Goal: Transaction & Acquisition: Subscribe to service/newsletter

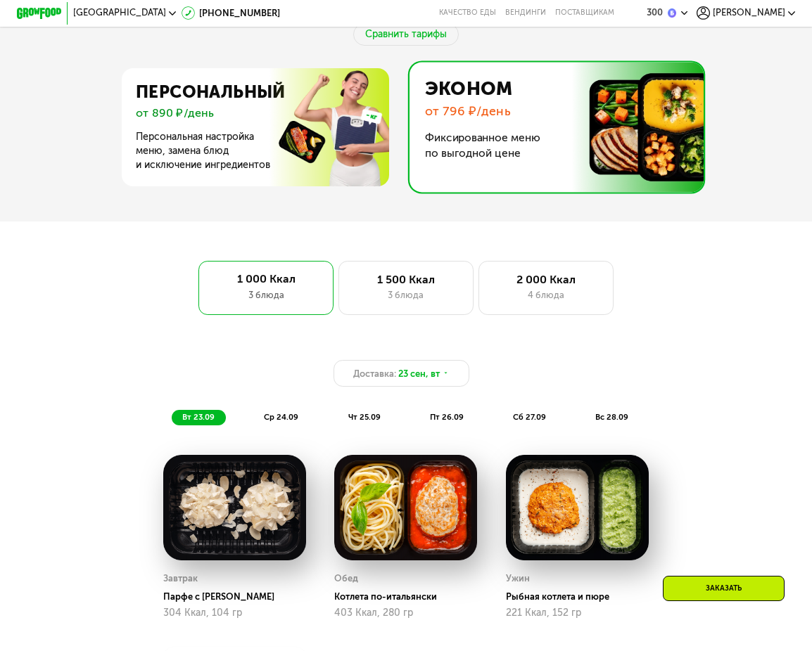
scroll to position [563, 0]
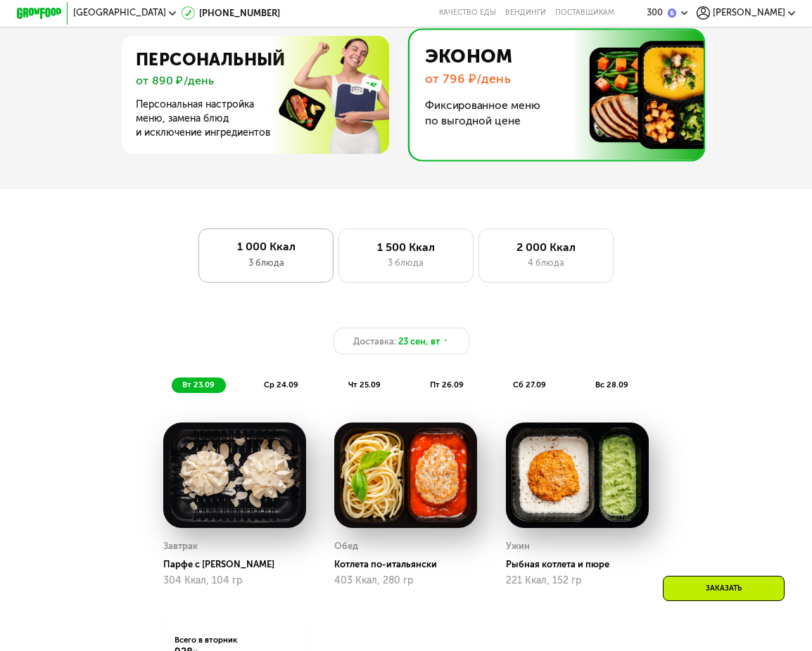
click at [246, 283] on div "1 000 Ккал 3 блюда" at bounding box center [265, 256] width 135 height 54
click at [385, 342] on span "Доставка:" at bounding box center [374, 341] width 43 height 13
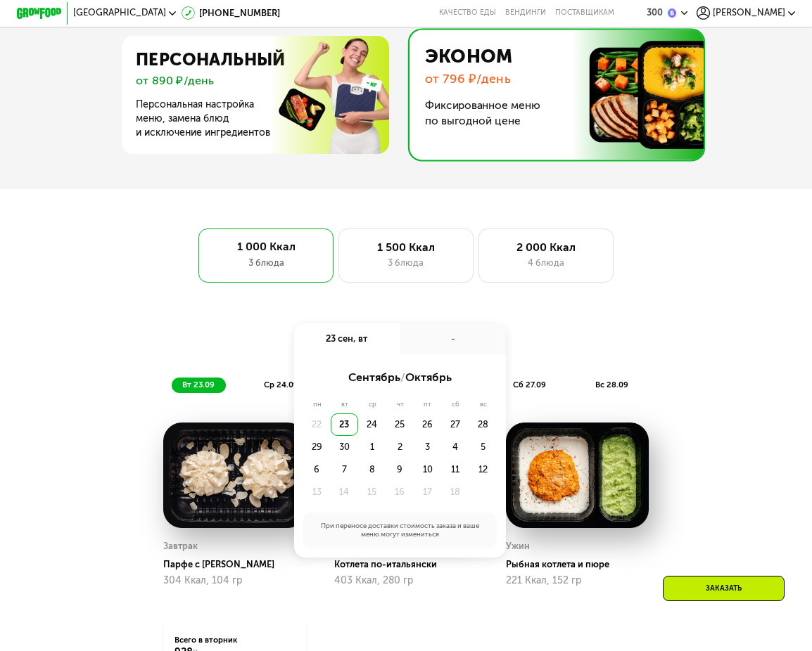
click at [344, 432] on div "23" at bounding box center [344, 425] width 27 height 23
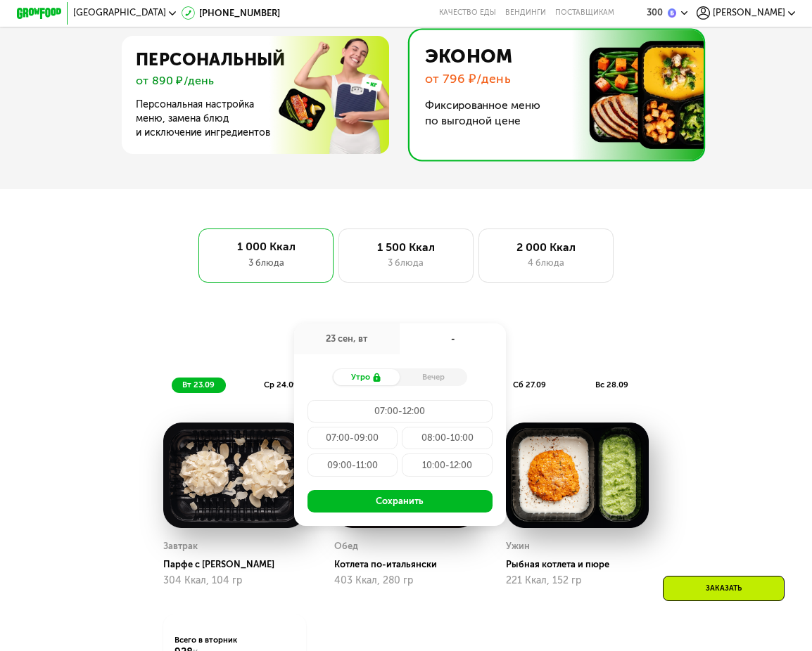
click at [446, 385] on div "Вечер" at bounding box center [434, 376] width 68 height 15
click at [438, 385] on div "Вечер" at bounding box center [434, 376] width 68 height 15
drag, startPoint x: 428, startPoint y: 385, endPoint x: 416, endPoint y: 398, distance: 17.5
click at [426, 385] on div "Вечер" at bounding box center [434, 376] width 68 height 15
click at [448, 378] on div "Вечер" at bounding box center [434, 376] width 68 height 15
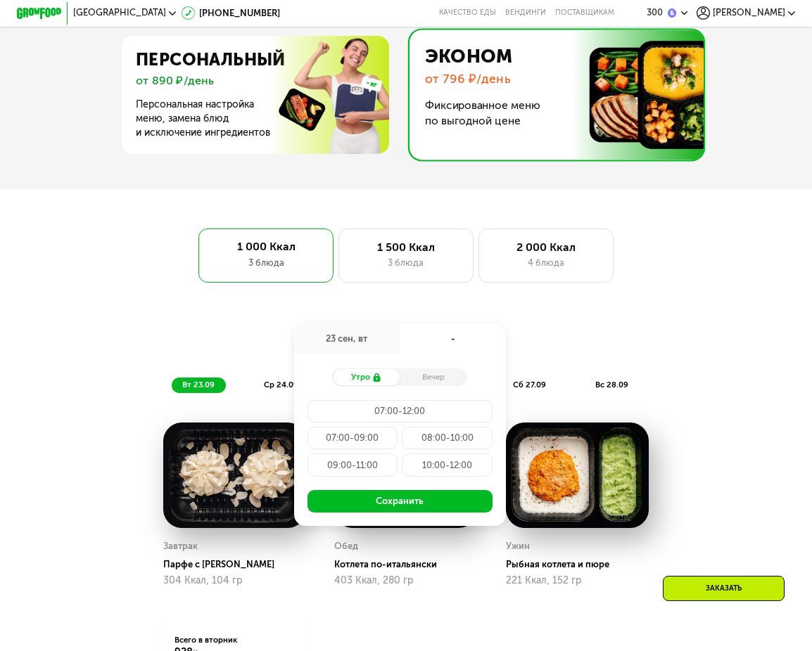
click at [428, 385] on div "Вечер" at bounding box center [434, 376] width 68 height 15
click at [58, 311] on div "Доставка: 23 сен, вт 23 сен, вт - Утро Вечер 07:00-12:00 07:00-09:00 08:00-10:0…" at bounding box center [405, 531] width 694 height 456
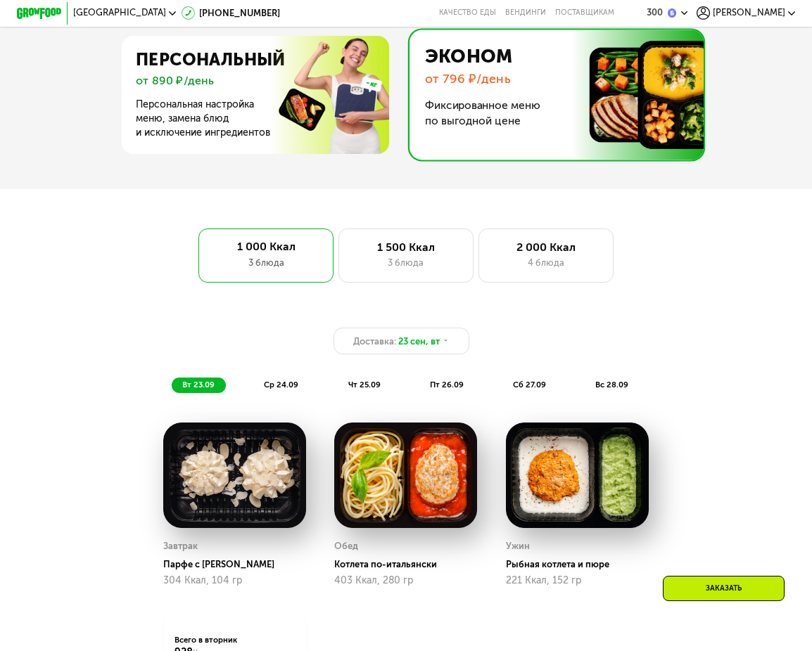
click at [259, 393] on div "ср 24.09" at bounding box center [282, 385] width 56 height 15
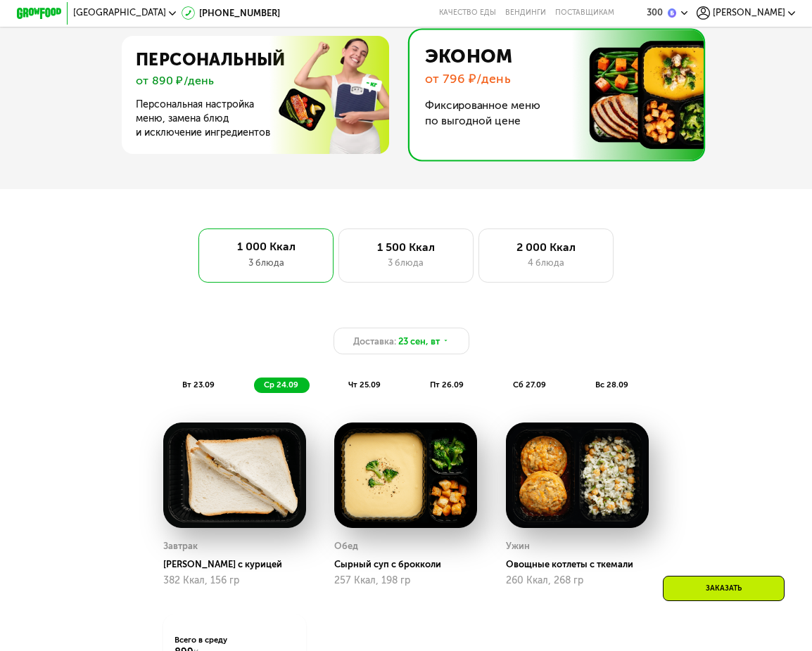
scroll to position [633, 0]
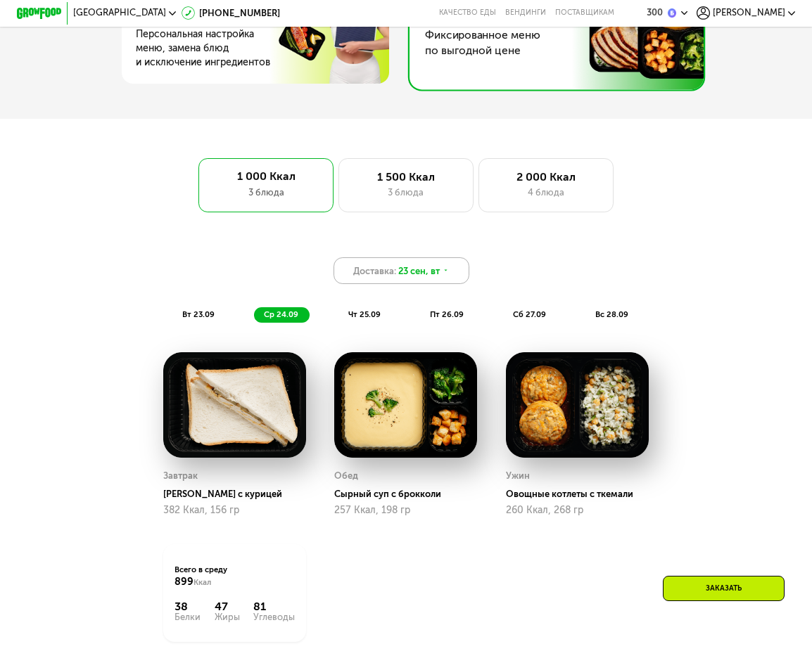
click at [397, 273] on div "Доставка: 23 сен, вт" at bounding box center [400, 270] width 135 height 27
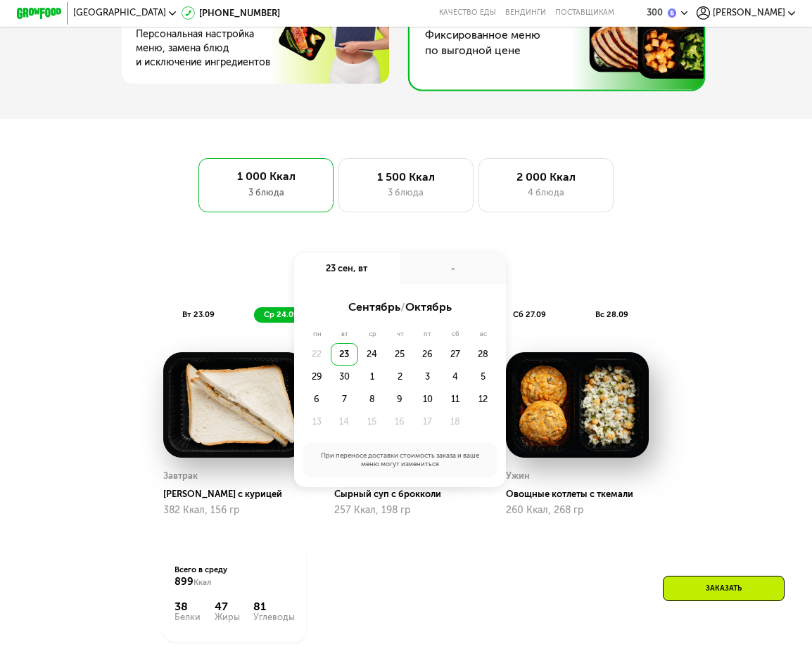
click at [341, 360] on div "23" at bounding box center [344, 354] width 27 height 23
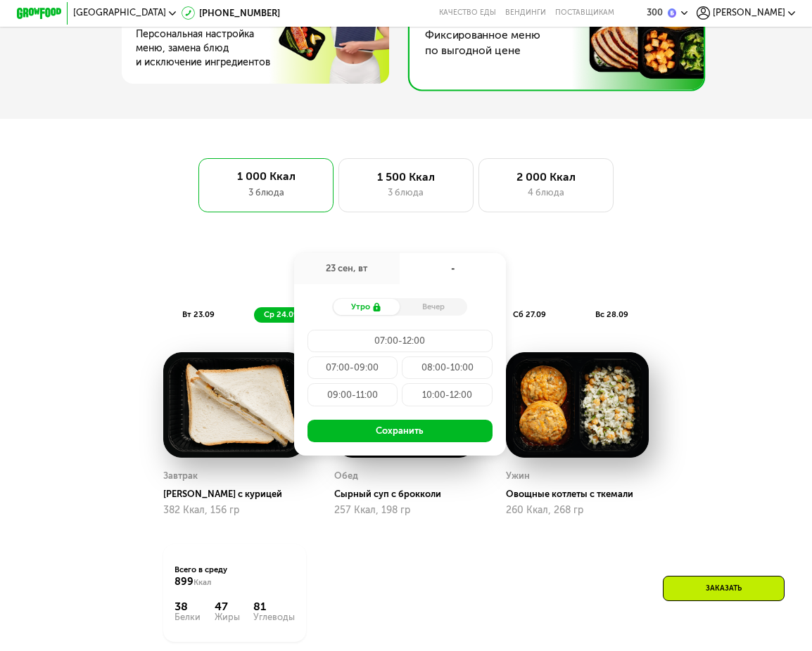
click at [403, 306] on div "Утро Вечер 07:00-12:00 07:00-09:00 08:00-10:00 09:00-11:00 10:00-12:00 Сохранить" at bounding box center [400, 370] width 212 height 172
click at [411, 314] on div "Вечер" at bounding box center [434, 306] width 68 height 15
click at [427, 314] on div "Вечер" at bounding box center [434, 306] width 68 height 15
click at [430, 314] on div "Вечер" at bounding box center [434, 306] width 68 height 15
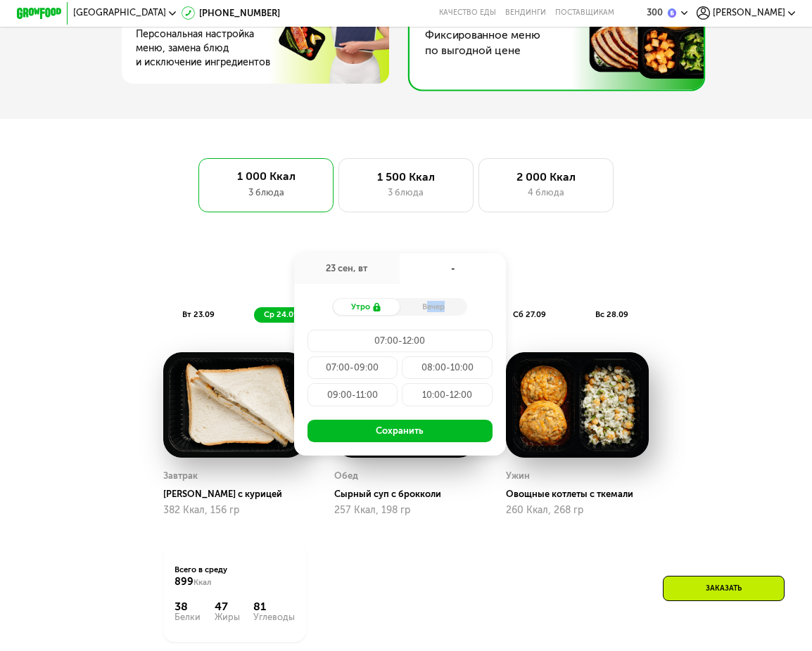
click at [430, 314] on div "Вечер" at bounding box center [434, 306] width 68 height 15
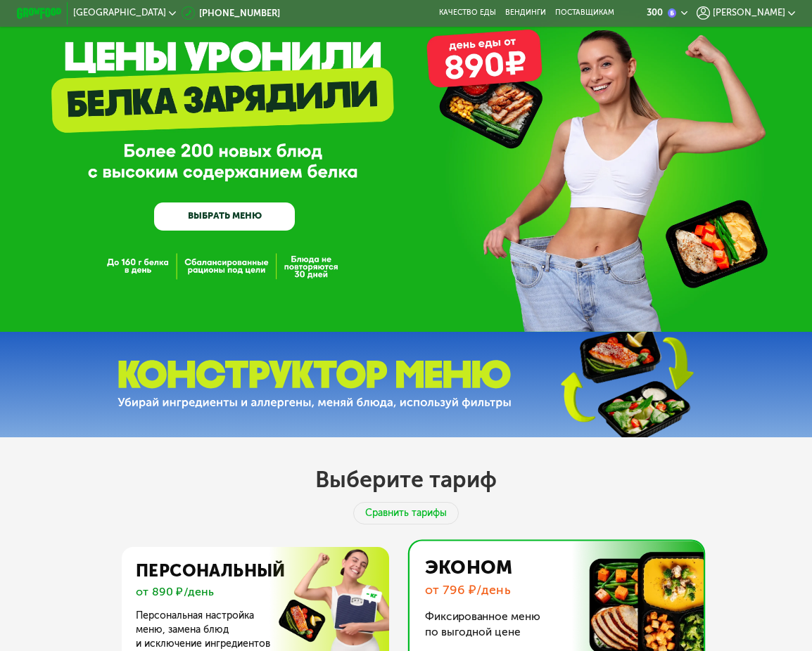
scroll to position [0, 0]
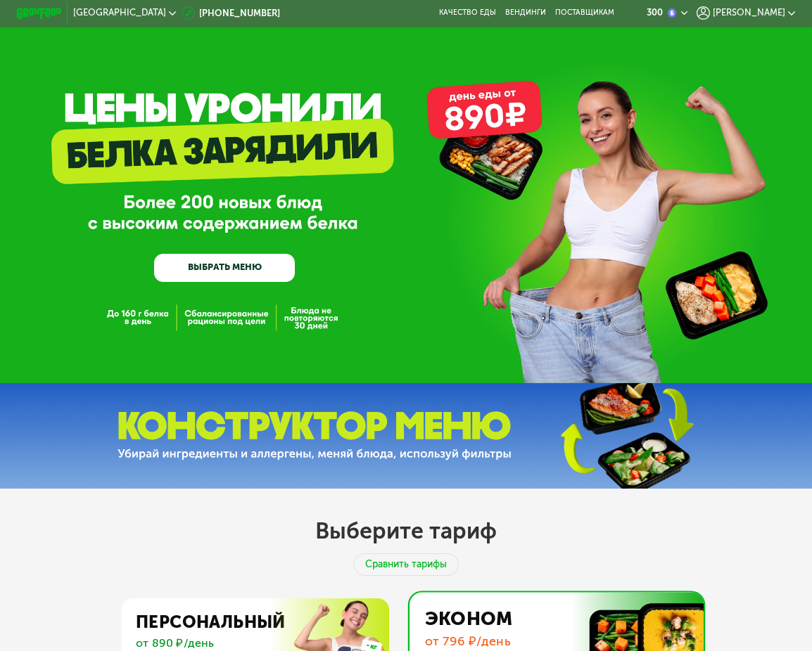
click at [774, 13] on span "[PERSON_NAME]" at bounding box center [749, 12] width 72 height 9
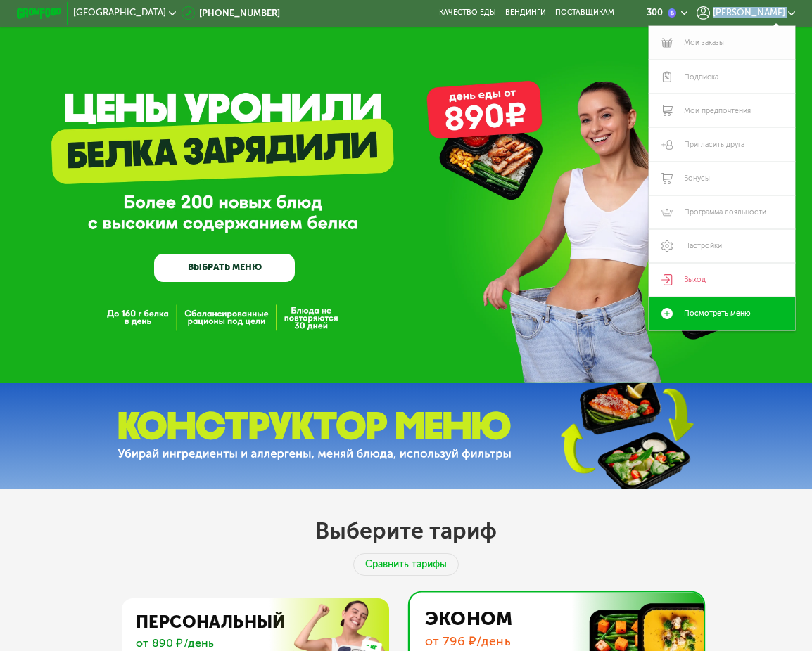
drag, startPoint x: 759, startPoint y: 9, endPoint x: 738, endPoint y: 49, distance: 45.3
click at [738, 20] on div "Елена Мои заказы Подписка Мои предпочтения Пригласить друга Бонусы Программа ло…" at bounding box center [745, 12] width 98 height 13
click at [713, 78] on link "Подписка" at bounding box center [722, 77] width 146 height 34
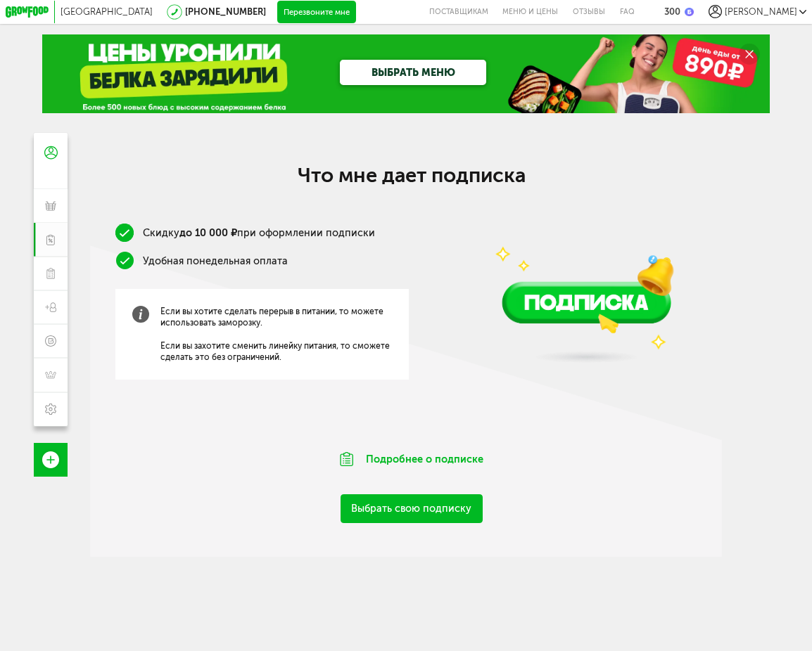
click at [366, 513] on link "Выбрать свою подписку" at bounding box center [411, 508] width 142 height 29
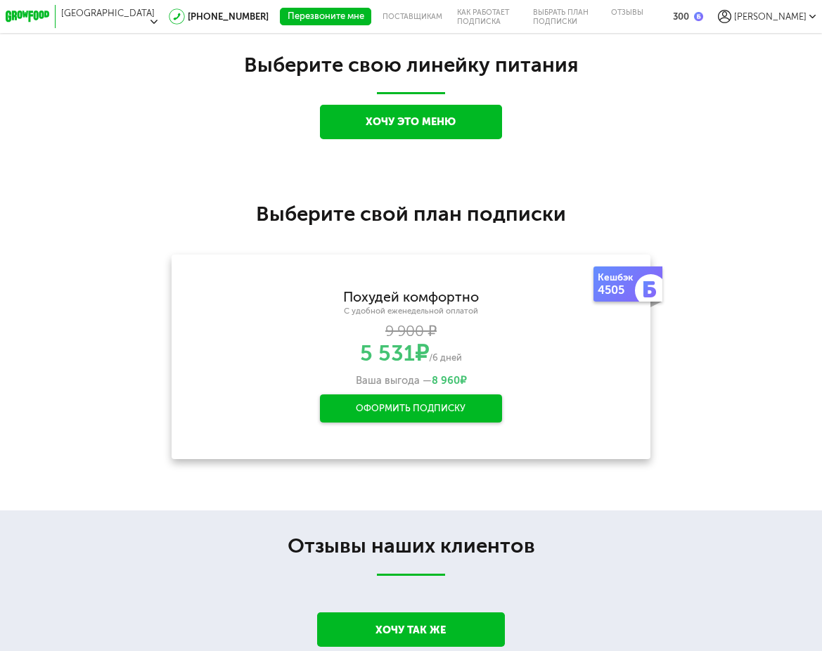
scroll to position [970, 0]
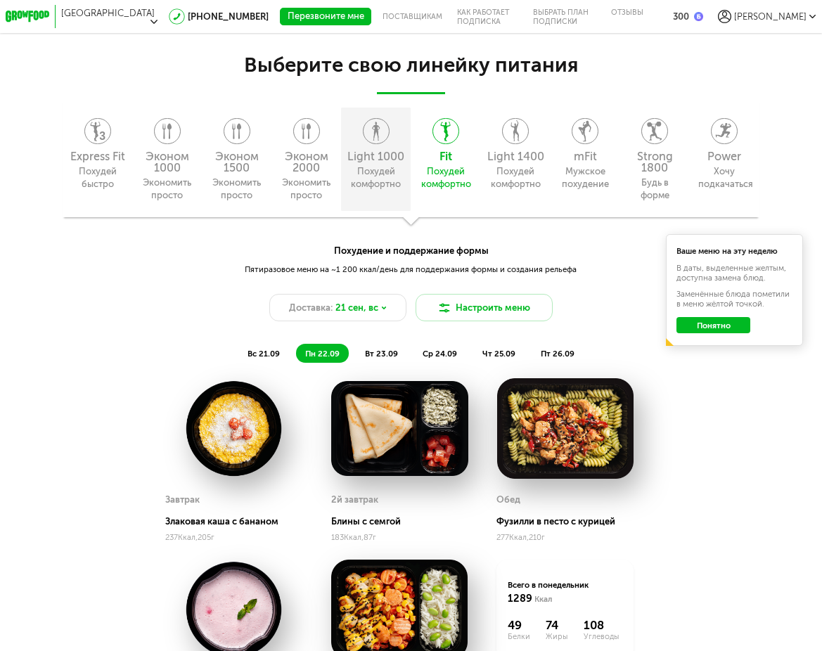
click at [375, 181] on div "Похудей комфортно" at bounding box center [376, 177] width 52 height 25
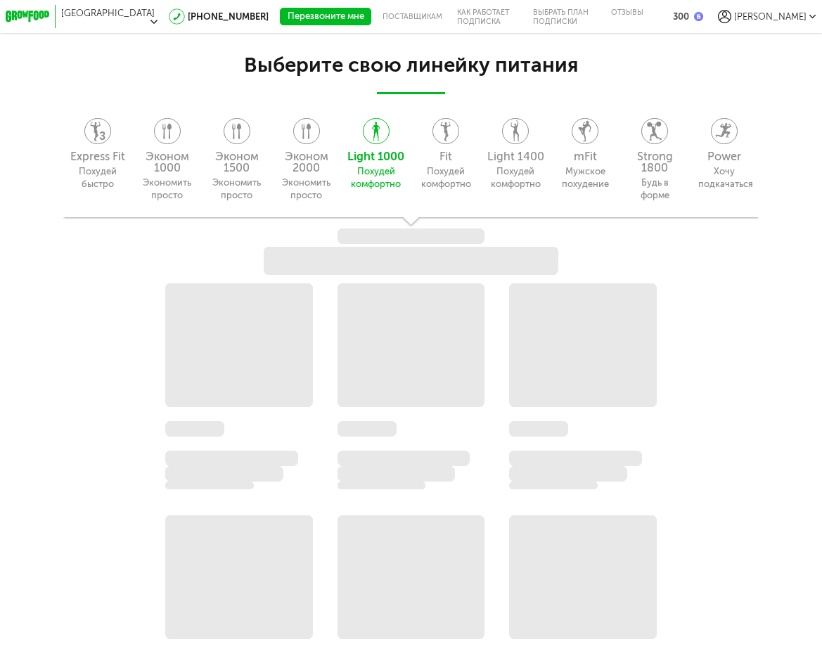
scroll to position [1040, 0]
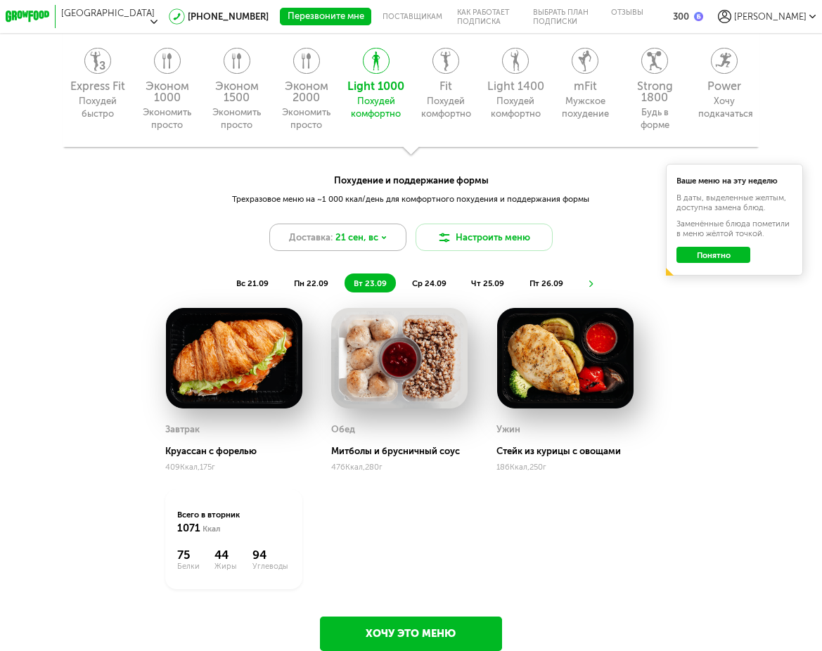
click at [384, 238] on icon at bounding box center [383, 237] width 3 height 1
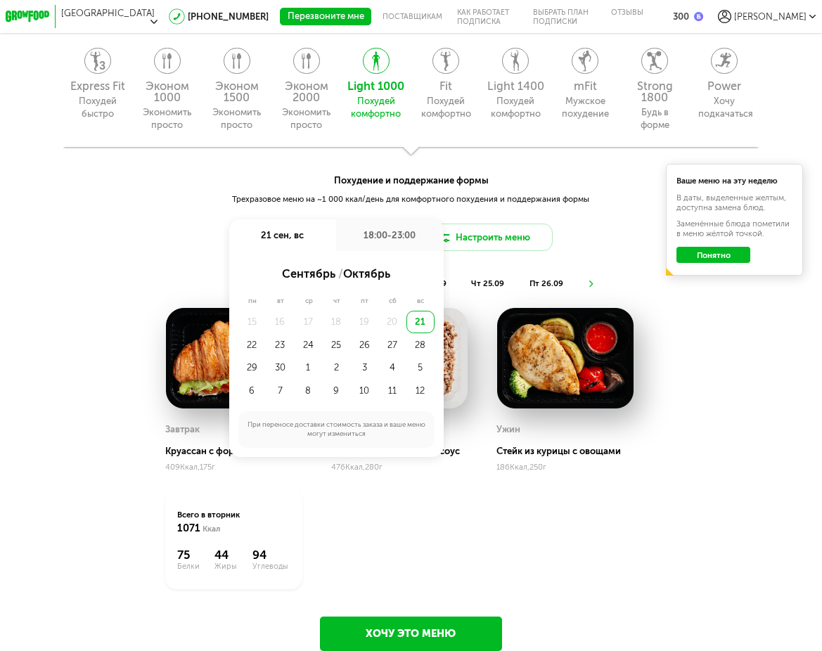
click at [416, 326] on div "21" at bounding box center [421, 322] width 28 height 23
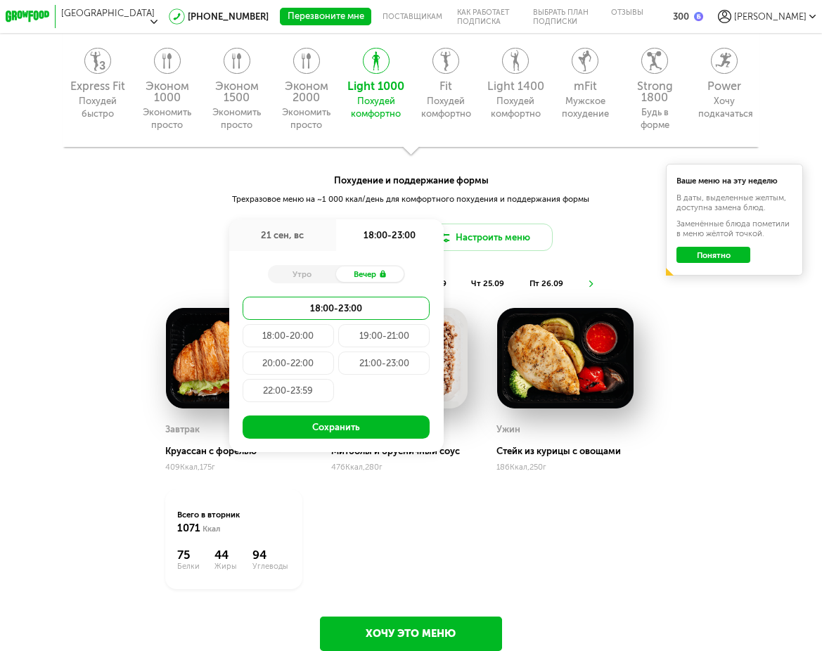
click at [411, 309] on div "18:00-23:00" at bounding box center [336, 308] width 187 height 23
click at [364, 426] on button "Сохранить" at bounding box center [336, 427] width 187 height 23
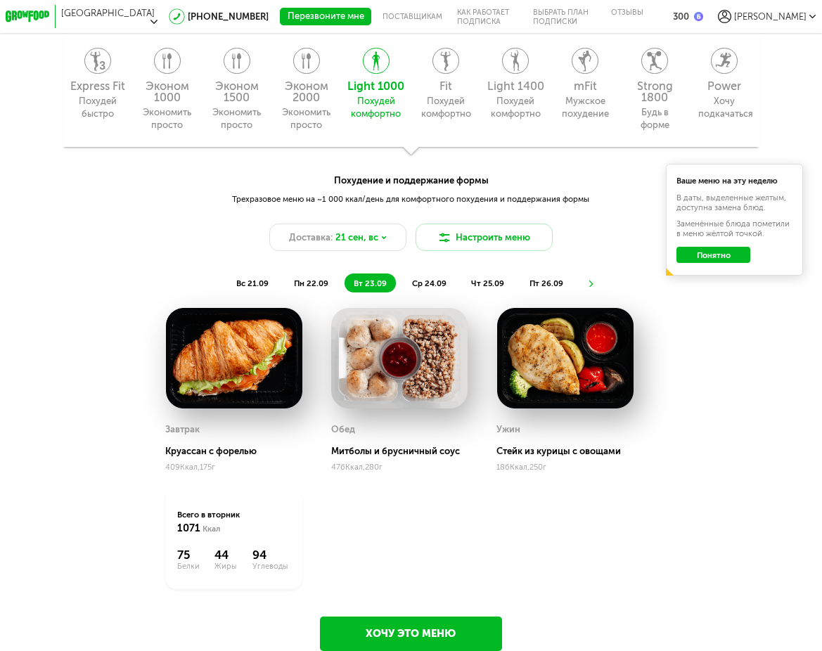
click at [406, 563] on div "Завтрак [PERSON_NAME] с форелью 409 Ккал, 175 г Обед Митболы и брусничный соус …" at bounding box center [410, 457] width 491 height 299
click at [717, 258] on button "Понятно" at bounding box center [714, 255] width 74 height 17
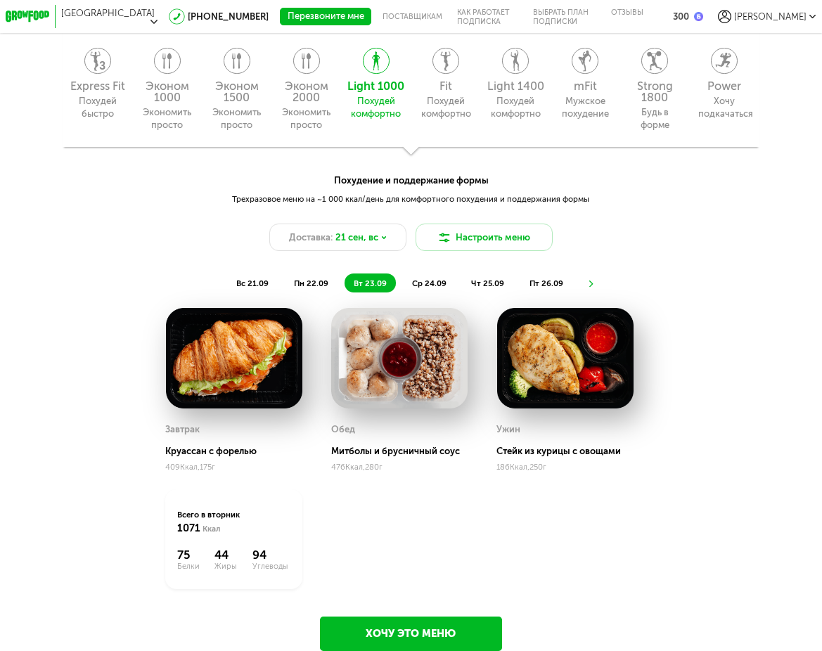
click at [428, 279] on span "ср 24.09" at bounding box center [429, 284] width 34 height 10
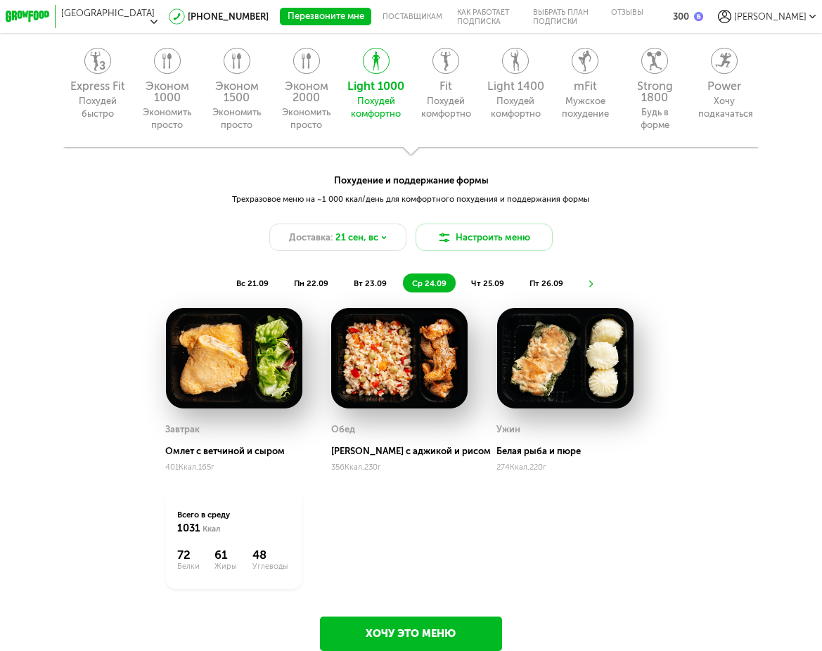
click at [381, 349] on img at bounding box center [399, 358] width 137 height 101
click at [381, 447] on div "[PERSON_NAME] с аджикой и рисом" at bounding box center [411, 451] width 160 height 11
click at [391, 393] on img at bounding box center [399, 358] width 137 height 101
click at [388, 350] on img at bounding box center [399, 358] width 137 height 101
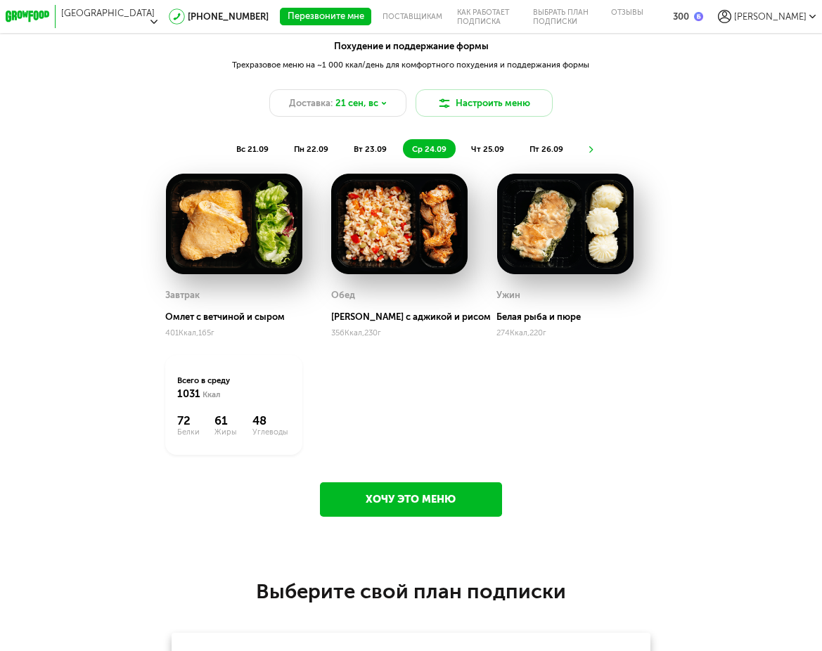
scroll to position [1181, 0]
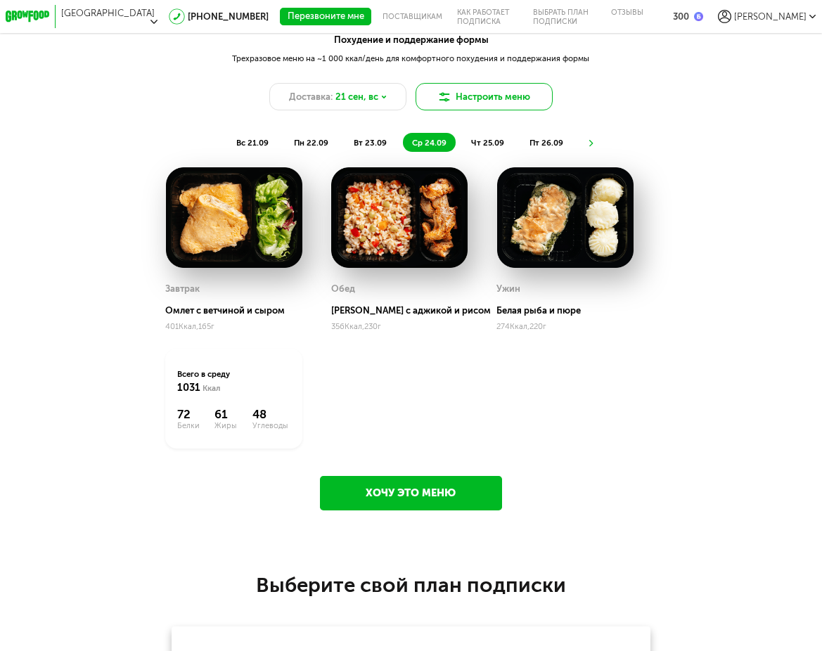
click at [438, 99] on icon at bounding box center [444, 96] width 13 height 13
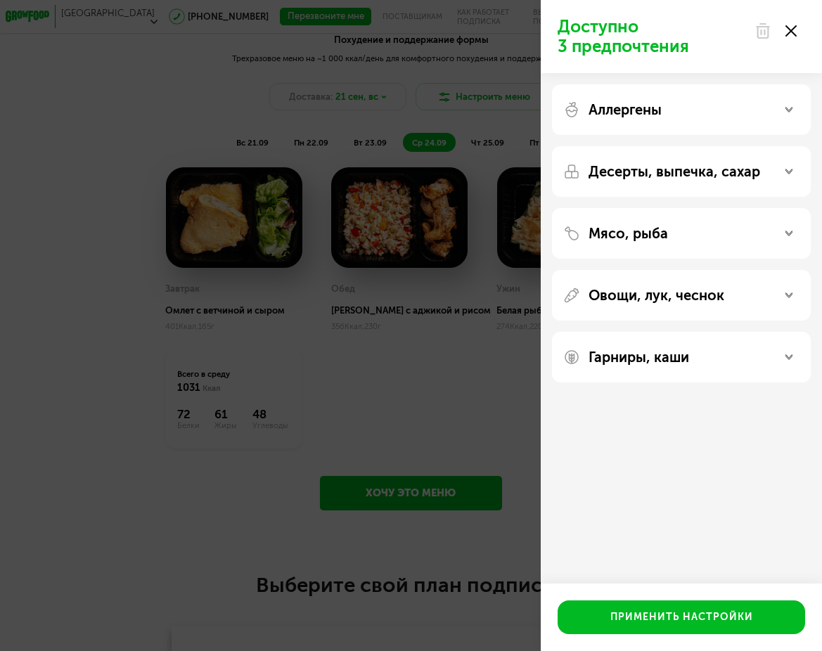
click at [438, 382] on div "Доступно 3 предпочтения Аллергены Десерты, выпечка, сахар Мясо, рыба Овощи, лук…" at bounding box center [411, 325] width 822 height 651
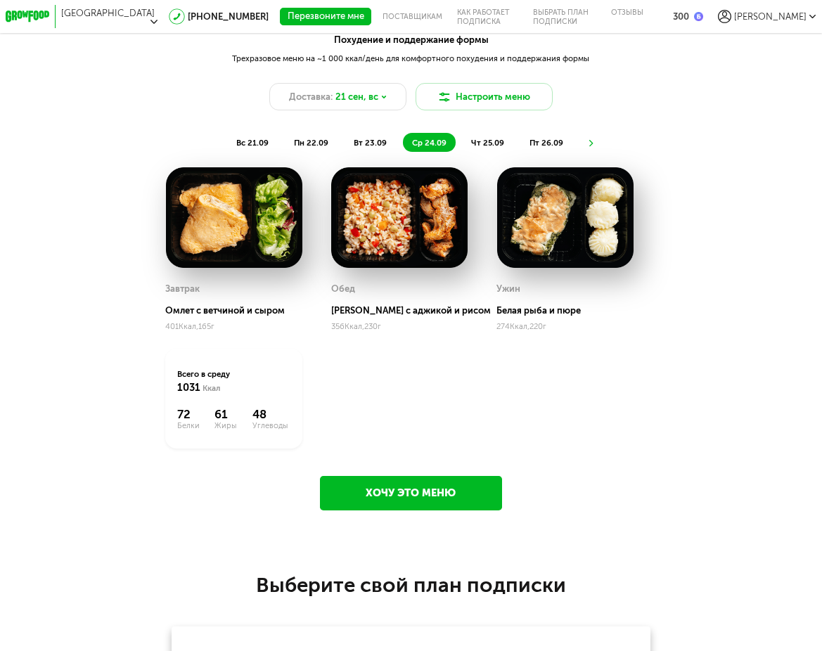
click at [485, 146] on span "чт 25.09" at bounding box center [487, 143] width 33 height 10
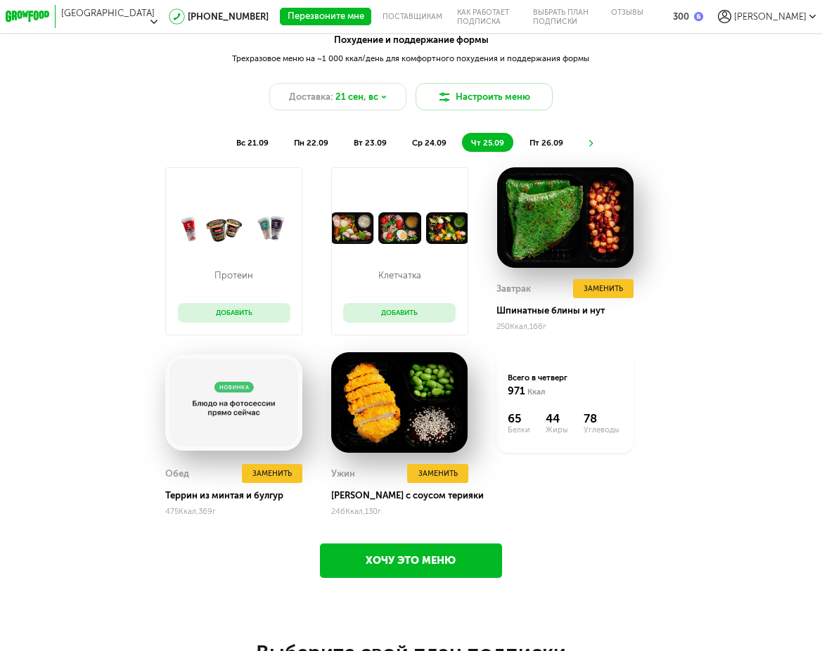
click at [522, 138] on li "пт 26.09" at bounding box center [547, 142] width 52 height 19
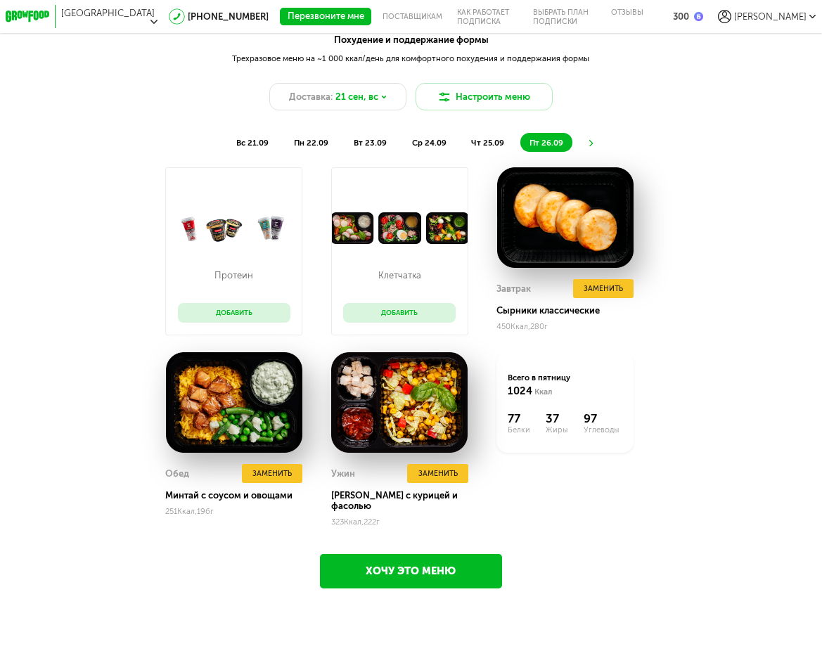
click at [591, 142] on use at bounding box center [591, 143] width 4 height 7
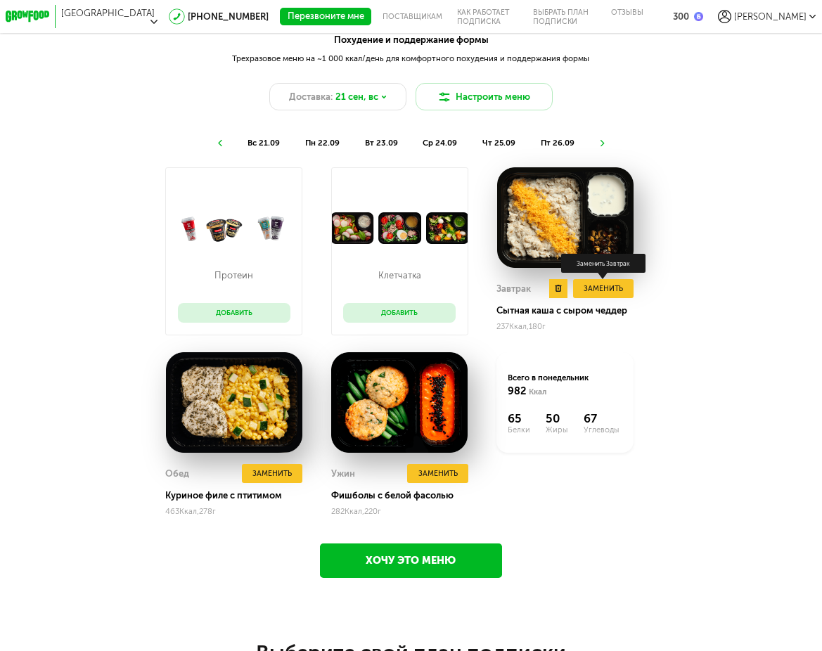
click at [590, 283] on button "Заменить" at bounding box center [603, 288] width 60 height 18
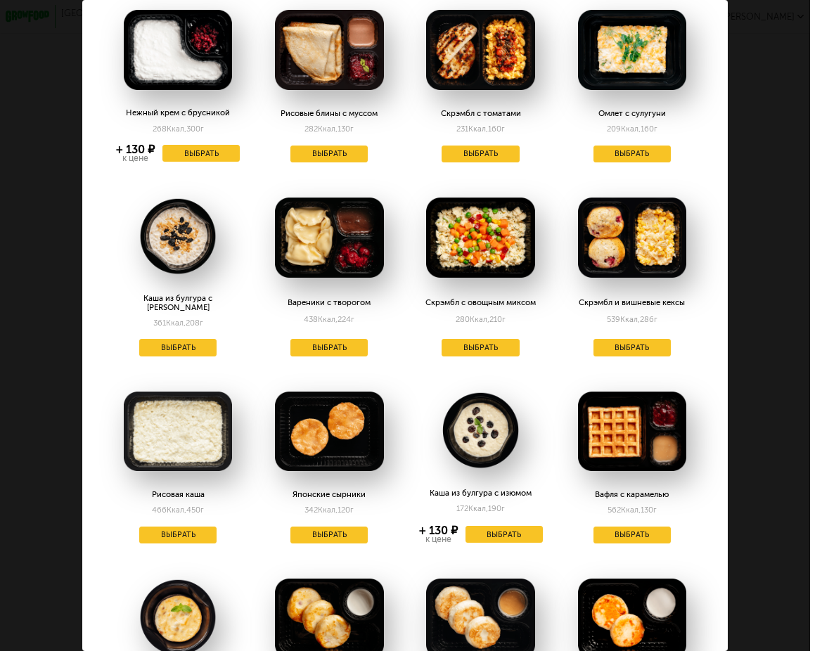
scroll to position [32, 0]
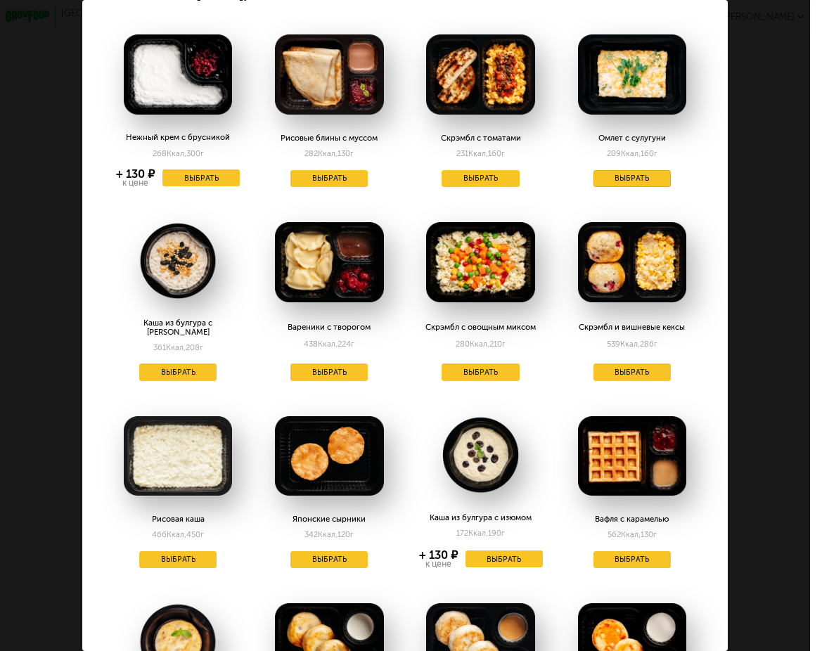
click at [606, 184] on button "Выбрать" at bounding box center [632, 178] width 77 height 17
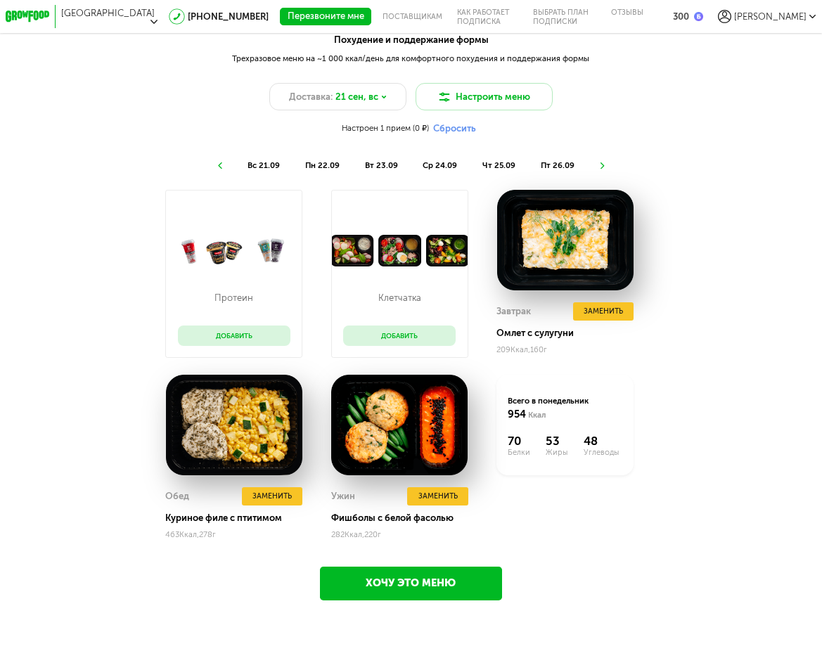
click at [599, 165] on icon at bounding box center [603, 165] width 8 height 7
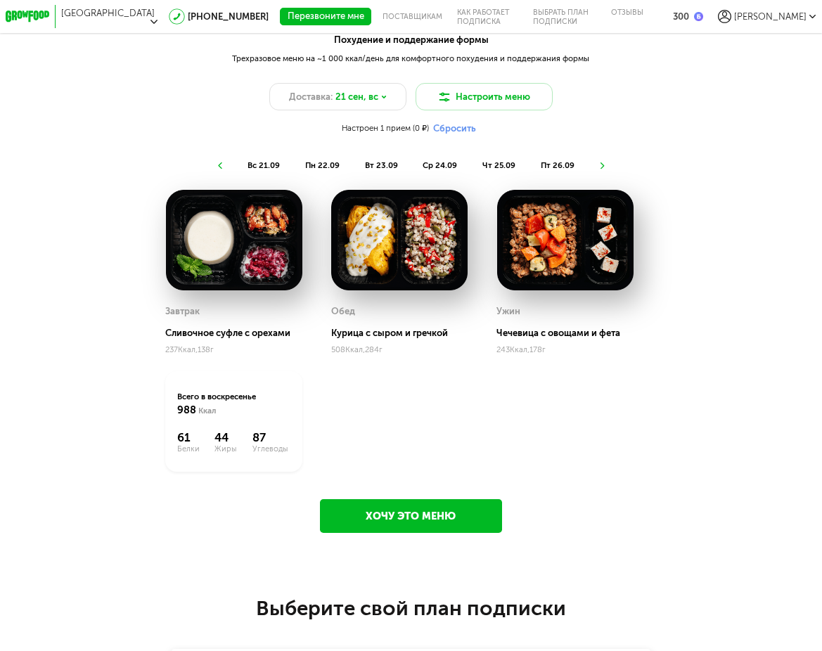
click at [341, 516] on link "Хочу это меню" at bounding box center [411, 516] width 183 height 34
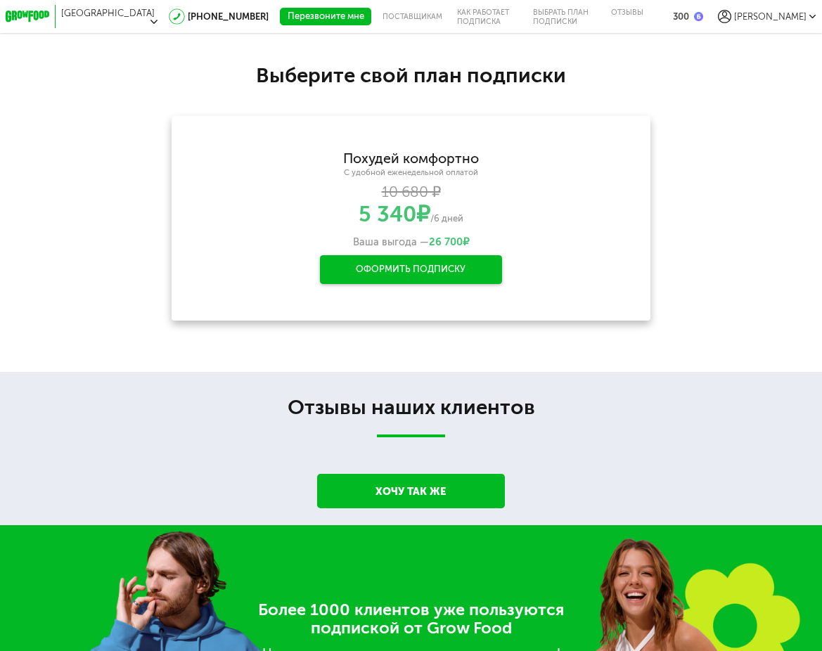
scroll to position [1719, 0]
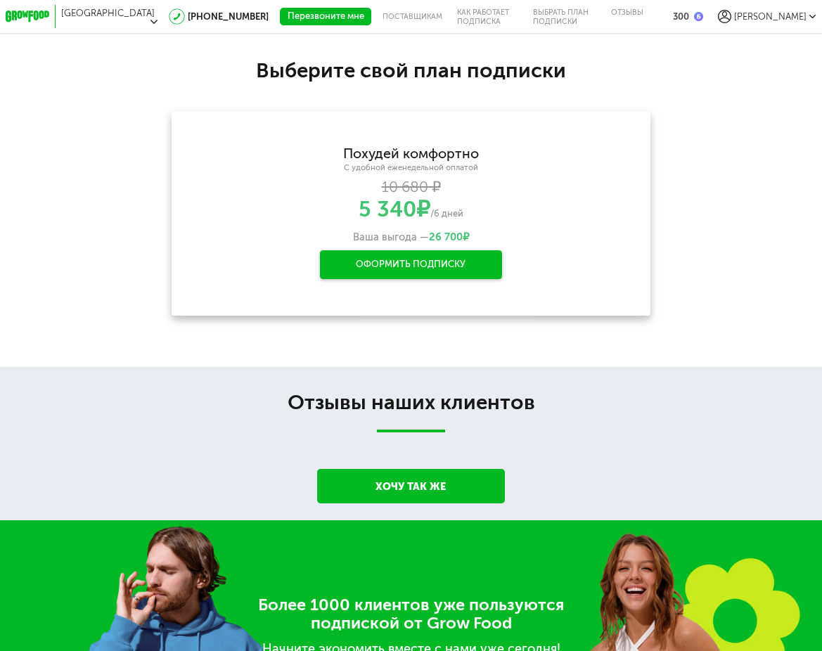
click at [366, 268] on div "Оформить подписку" at bounding box center [411, 264] width 183 height 29
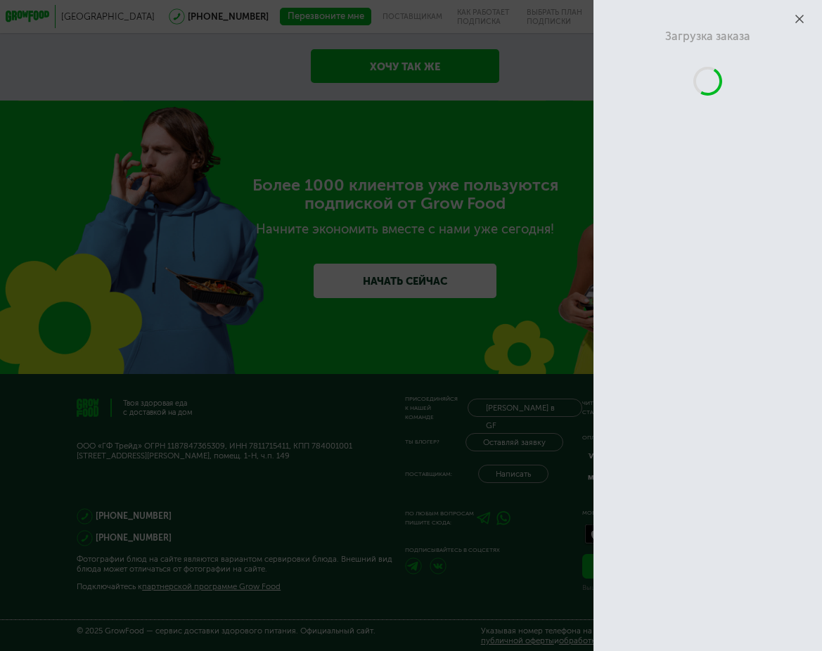
scroll to position [2100, 0]
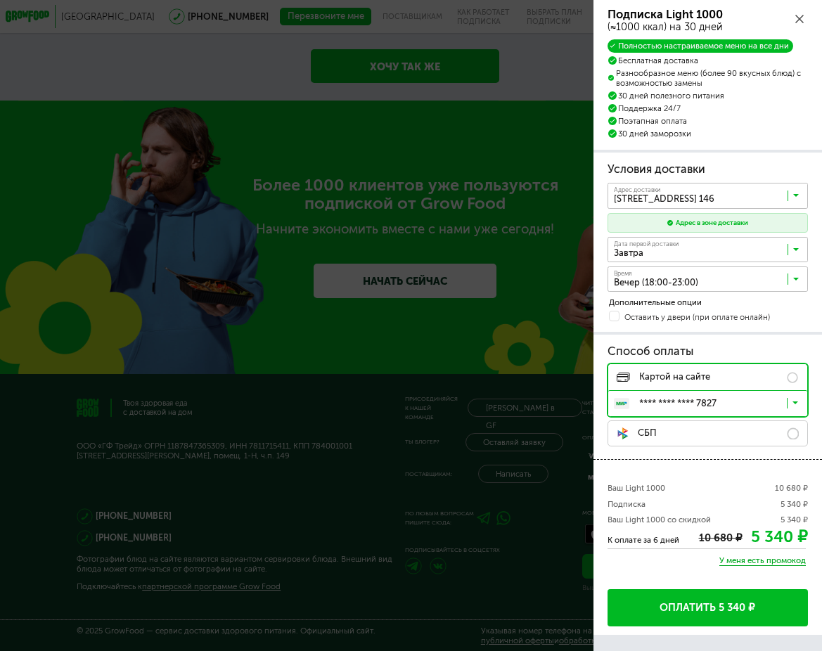
click at [677, 438] on label "СБП" at bounding box center [708, 434] width 200 height 26
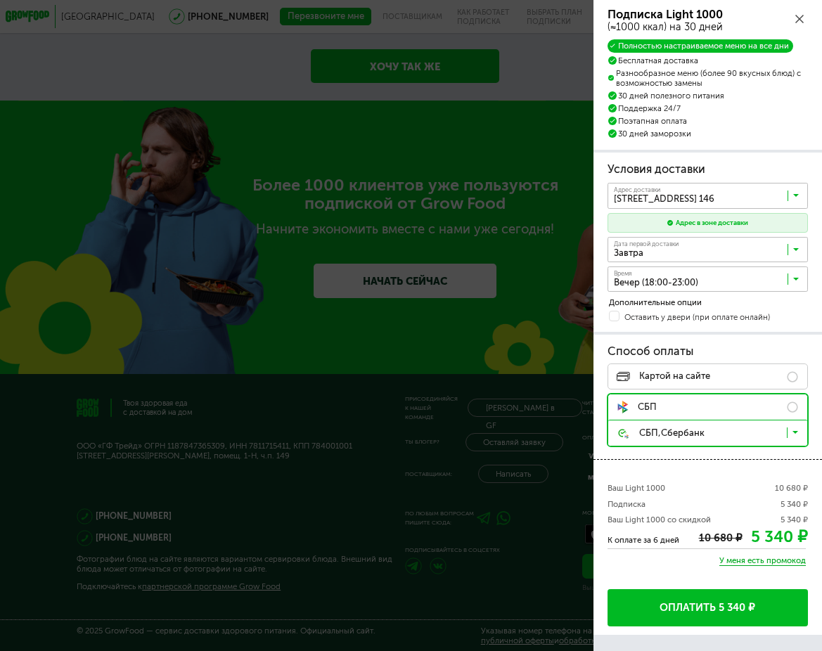
click at [688, 601] on button "Оплатить 5 340 ₽" at bounding box center [708, 607] width 200 height 37
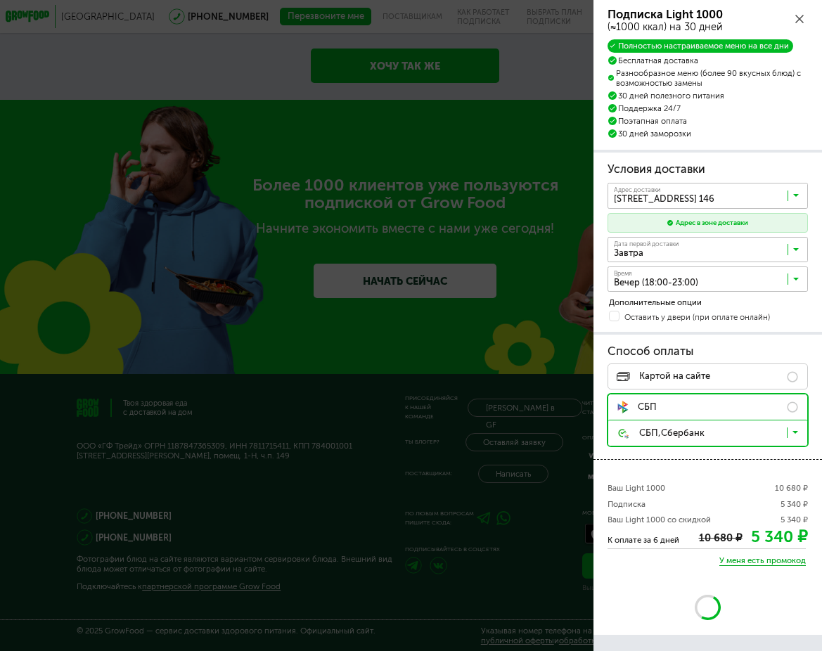
scroll to position [2083, 0]
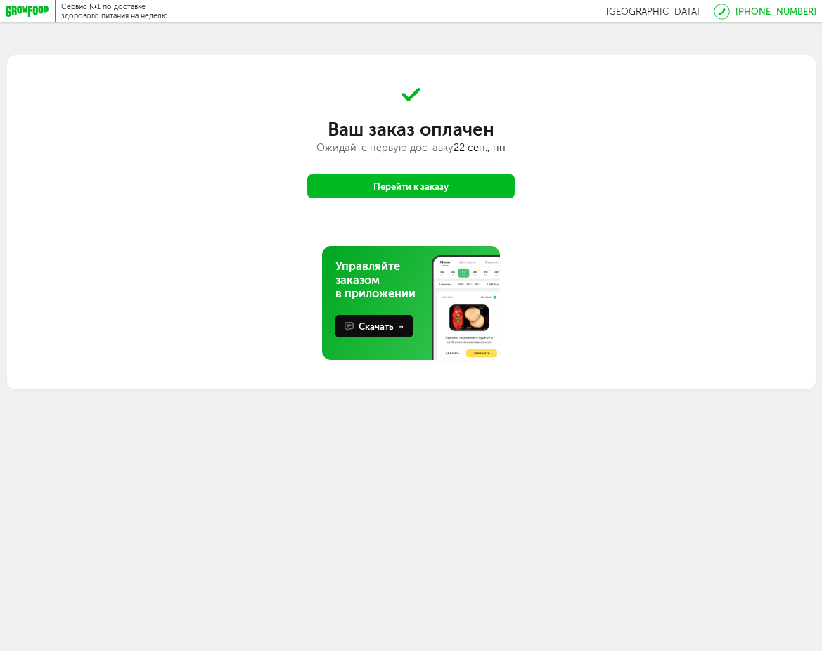
click at [362, 190] on button "Перейти к заказу" at bounding box center [410, 186] width 207 height 24
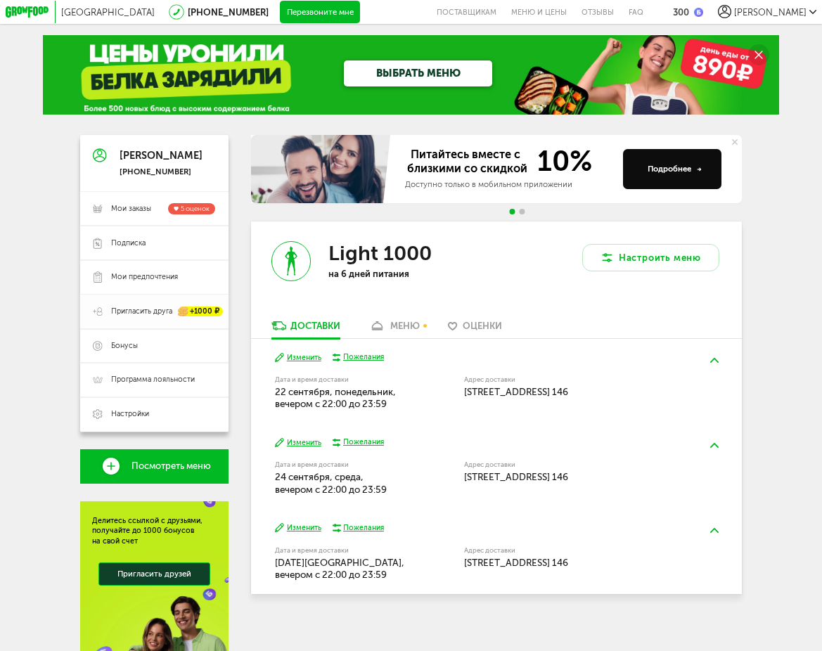
click at [179, 307] on img at bounding box center [183, 312] width 11 height 10
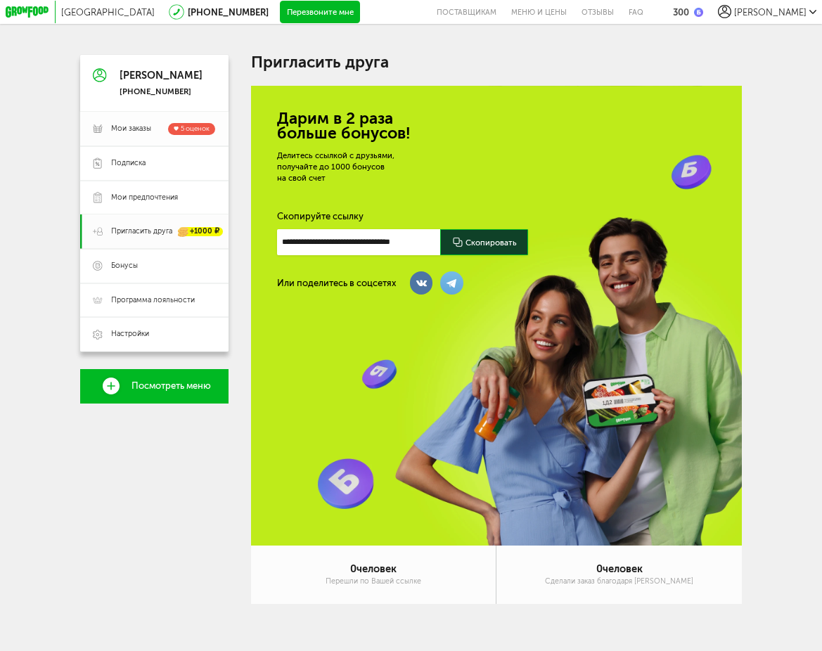
click at [160, 118] on link "Мои заказы 5 оценок" at bounding box center [154, 129] width 148 height 34
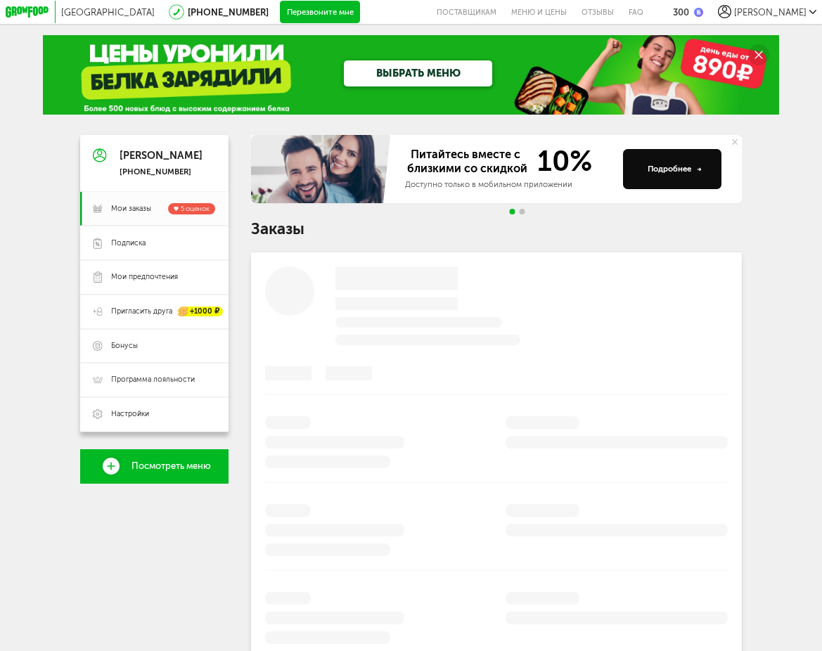
click at [200, 139] on div "[PERSON_NAME] [PHONE_NUMBER]" at bounding box center [154, 163] width 148 height 57
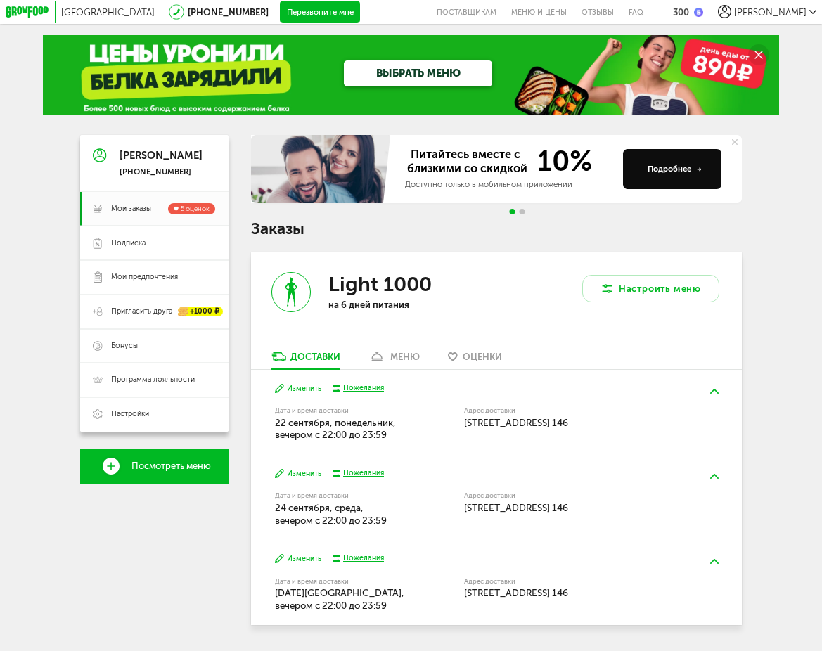
click at [477, 376] on div "[DATE] Изменить Пожелания Дата и время доставки [DATE], вечером c 22:00 до 23:5…" at bounding box center [496, 412] width 491 height 85
click at [478, 361] on span "Оценки" at bounding box center [482, 357] width 39 height 11
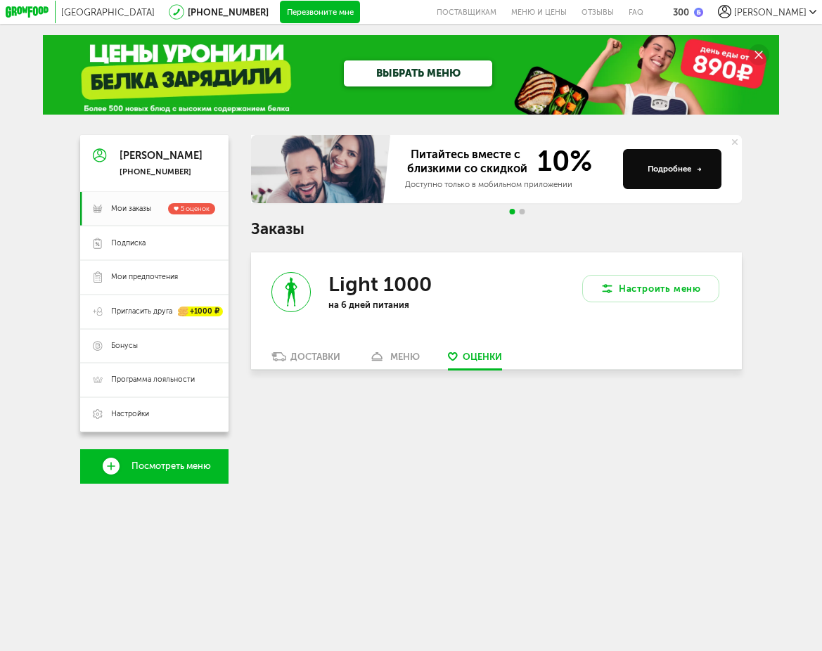
click at [345, 337] on div "Light 1000 на 6 дней питания" at bounding box center [373, 302] width 245 height 98
click at [330, 353] on div "Доставки" at bounding box center [315, 357] width 50 height 11
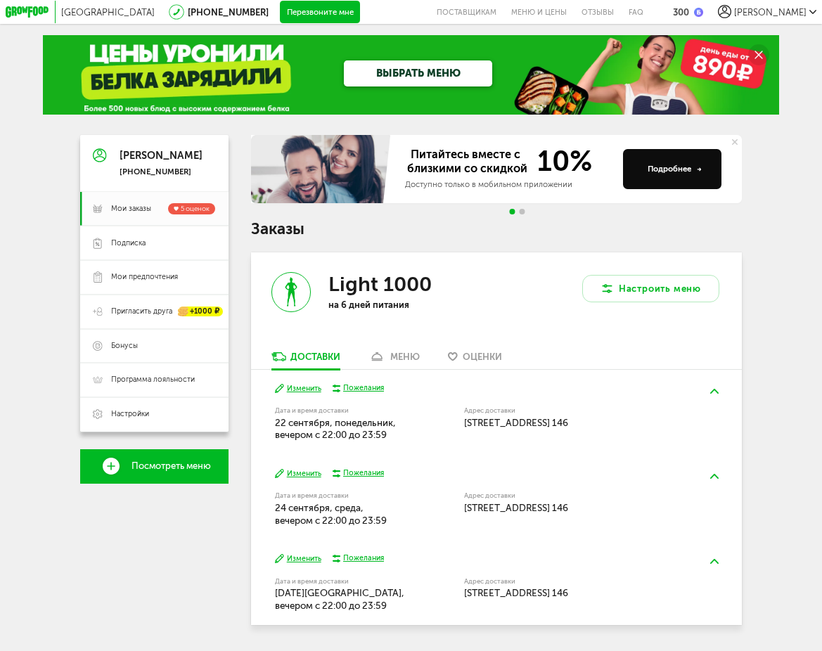
click at [384, 357] on icon at bounding box center [377, 357] width 17 height 10
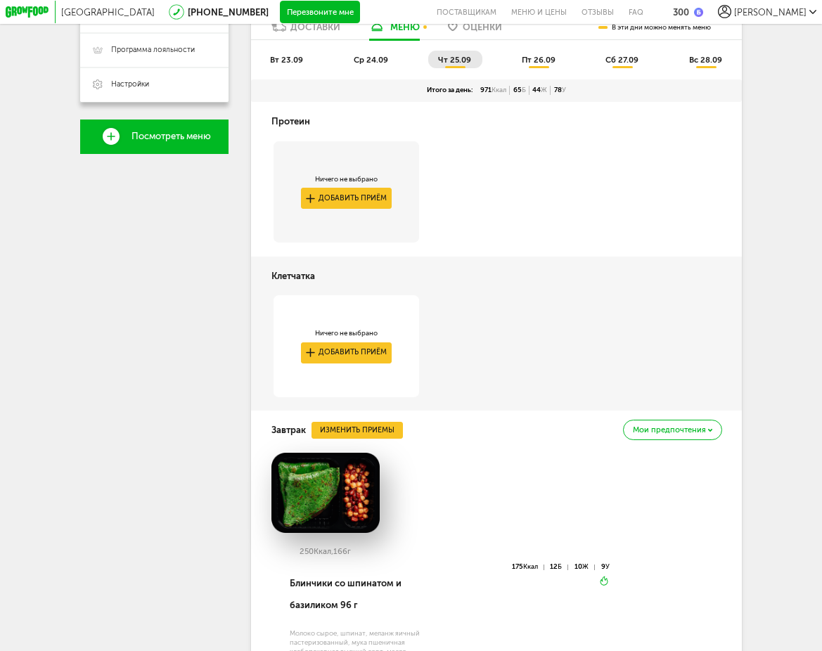
scroll to position [189, 0]
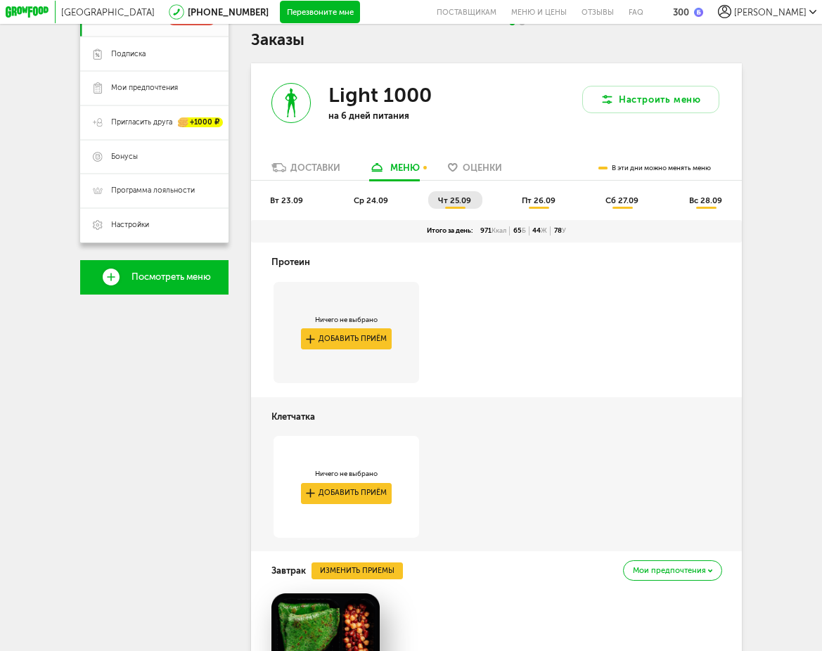
click at [284, 201] on span "вт 23.09" at bounding box center [286, 201] width 33 height 10
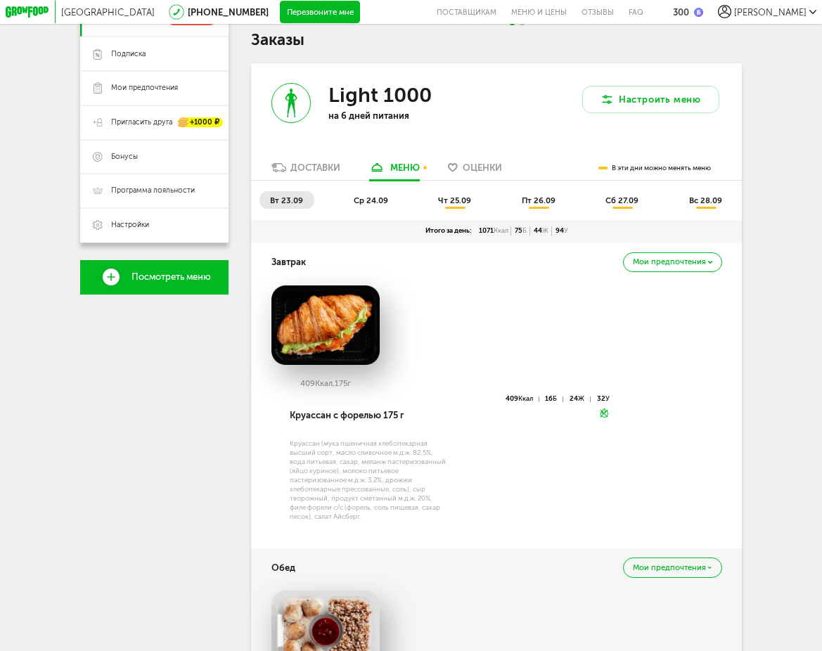
click at [442, 199] on span "чт 25.09" at bounding box center [454, 201] width 33 height 10
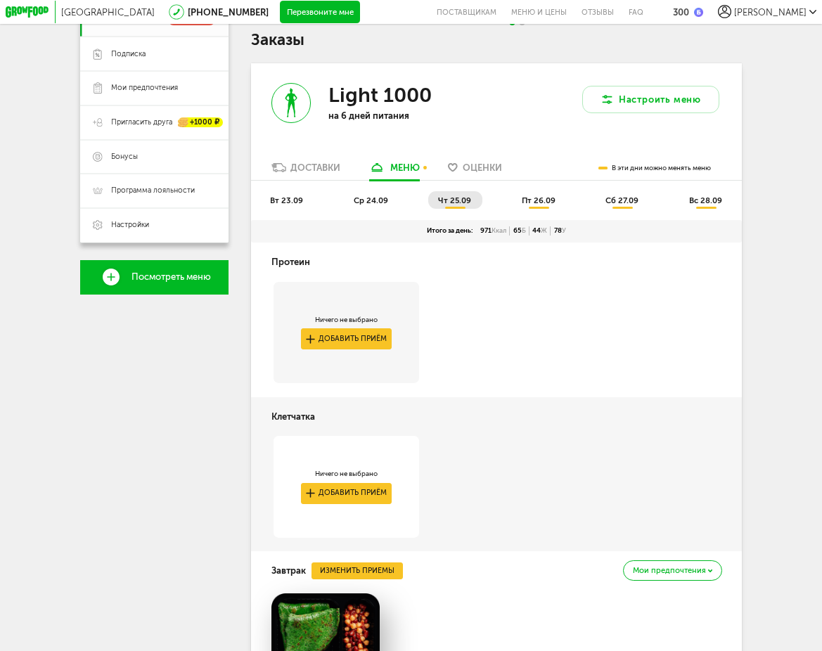
click at [361, 204] on span "ср 24.09" at bounding box center [371, 201] width 34 height 10
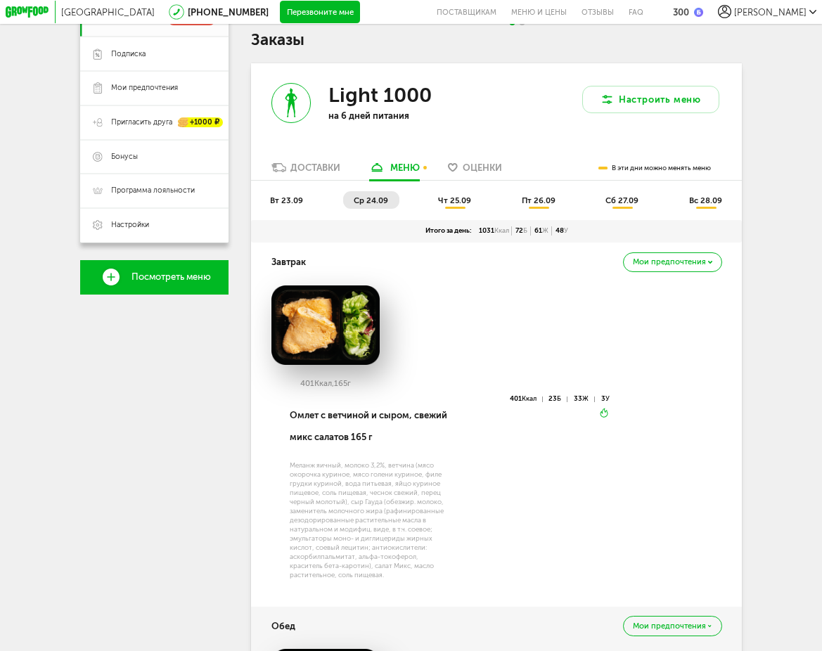
click at [535, 196] on span "пт 26.09" at bounding box center [539, 201] width 34 height 10
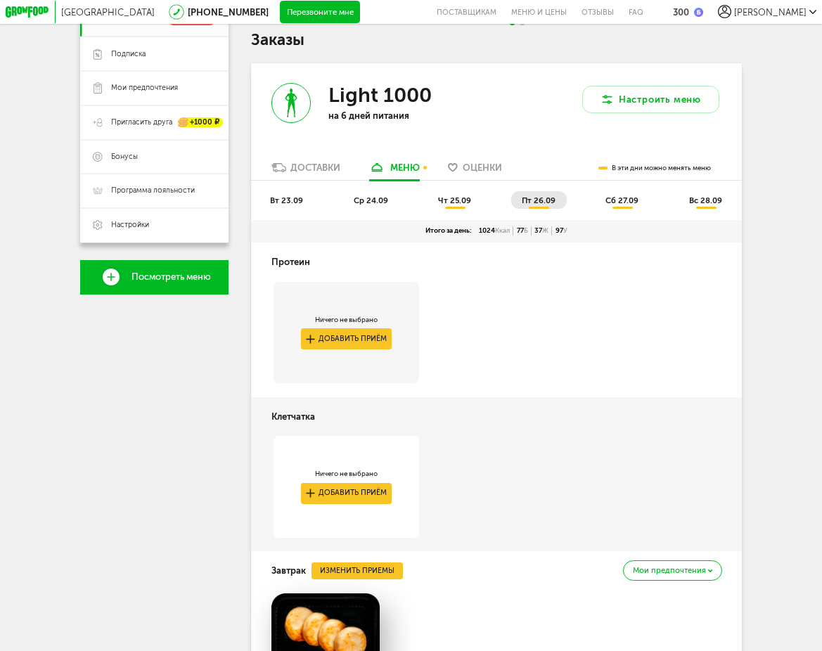
click at [455, 166] on icon at bounding box center [453, 167] width 10 height 8
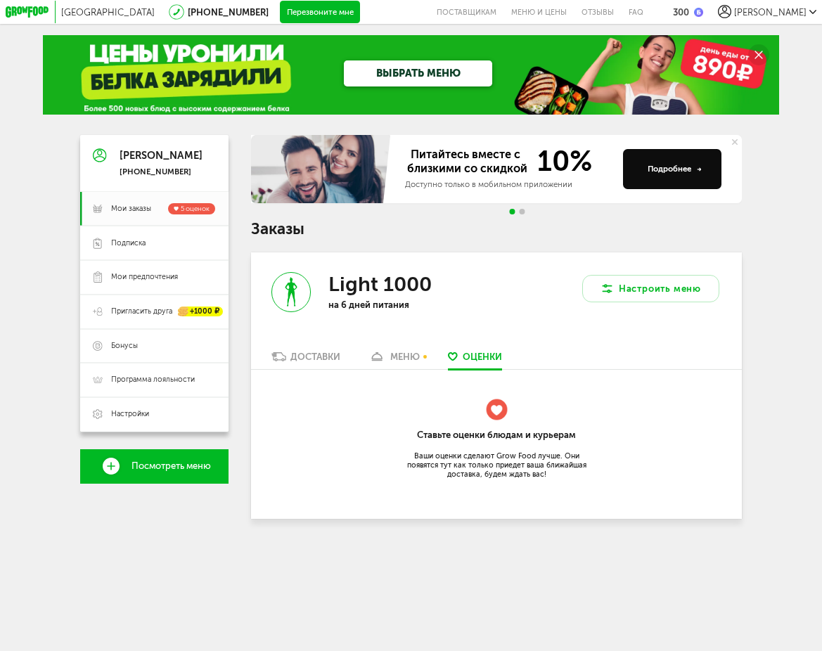
click at [300, 348] on div "Light 1000 на 6 дней питания" at bounding box center [373, 302] width 245 height 98
click at [296, 351] on link "Доставки" at bounding box center [305, 360] width 81 height 18
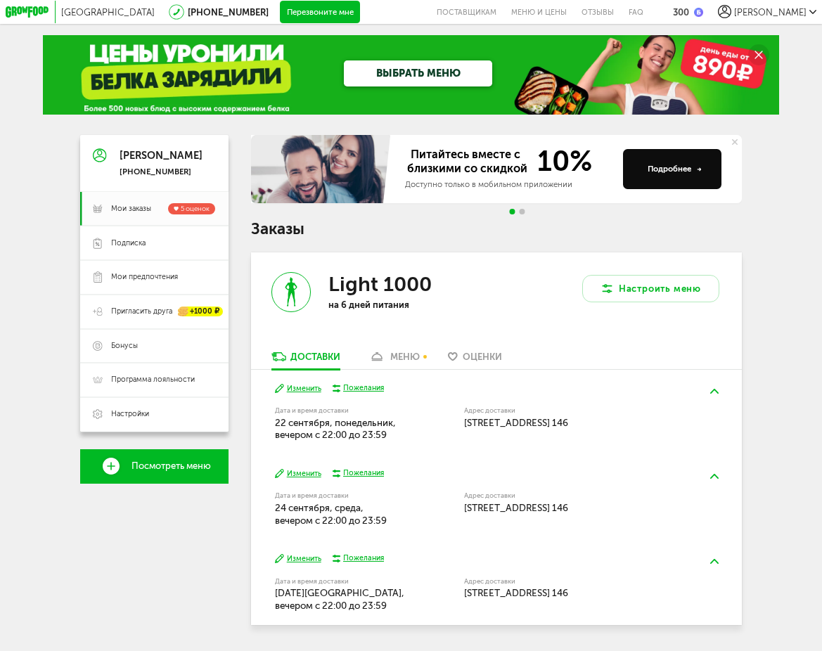
click at [297, 353] on div "Доставки" at bounding box center [315, 357] width 50 height 11
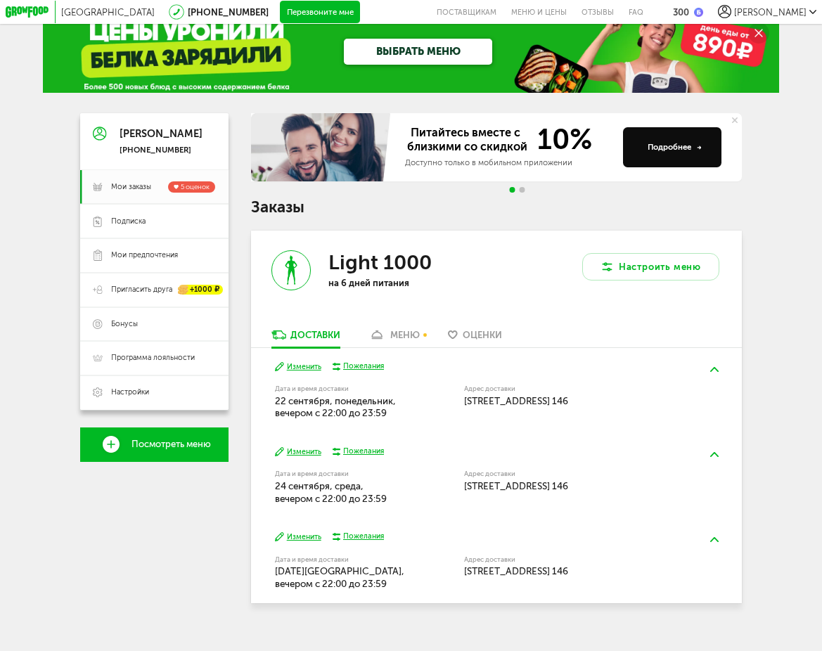
scroll to position [32, 0]
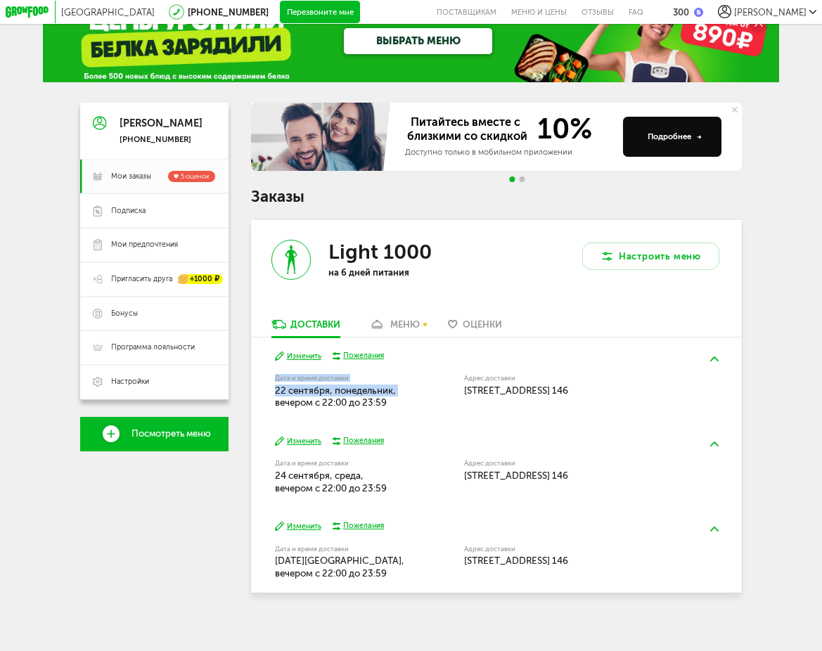
drag, startPoint x: 248, startPoint y: 379, endPoint x: 270, endPoint y: 414, distance: 41.4
click at [270, 414] on div "[PERSON_NAME] [PHONE_NUMBER] Мои заказы 5 оценок Подписка Мои предпочтения Приг…" at bounding box center [411, 354] width 663 height 503
